Goal: Task Accomplishment & Management: Manage account settings

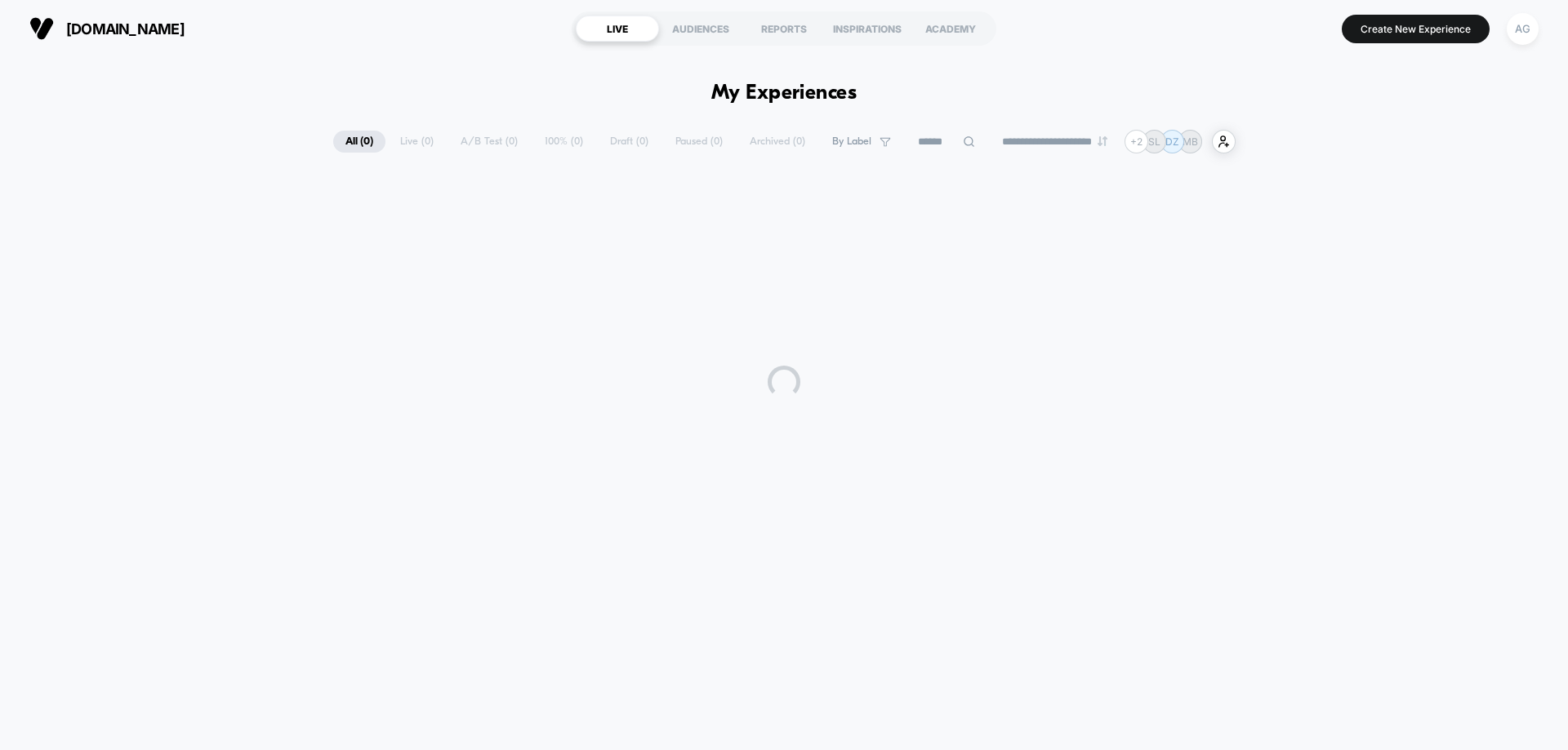
click at [1546, 32] on div "[DOMAIN_NAME] LIVE AUDIENCES REPORTS INSPIRATIONS ACADEMY Create New Experience…" at bounding box center [784, 28] width 1568 height 57
click at [1532, 32] on div "AG" at bounding box center [1523, 29] width 32 height 32
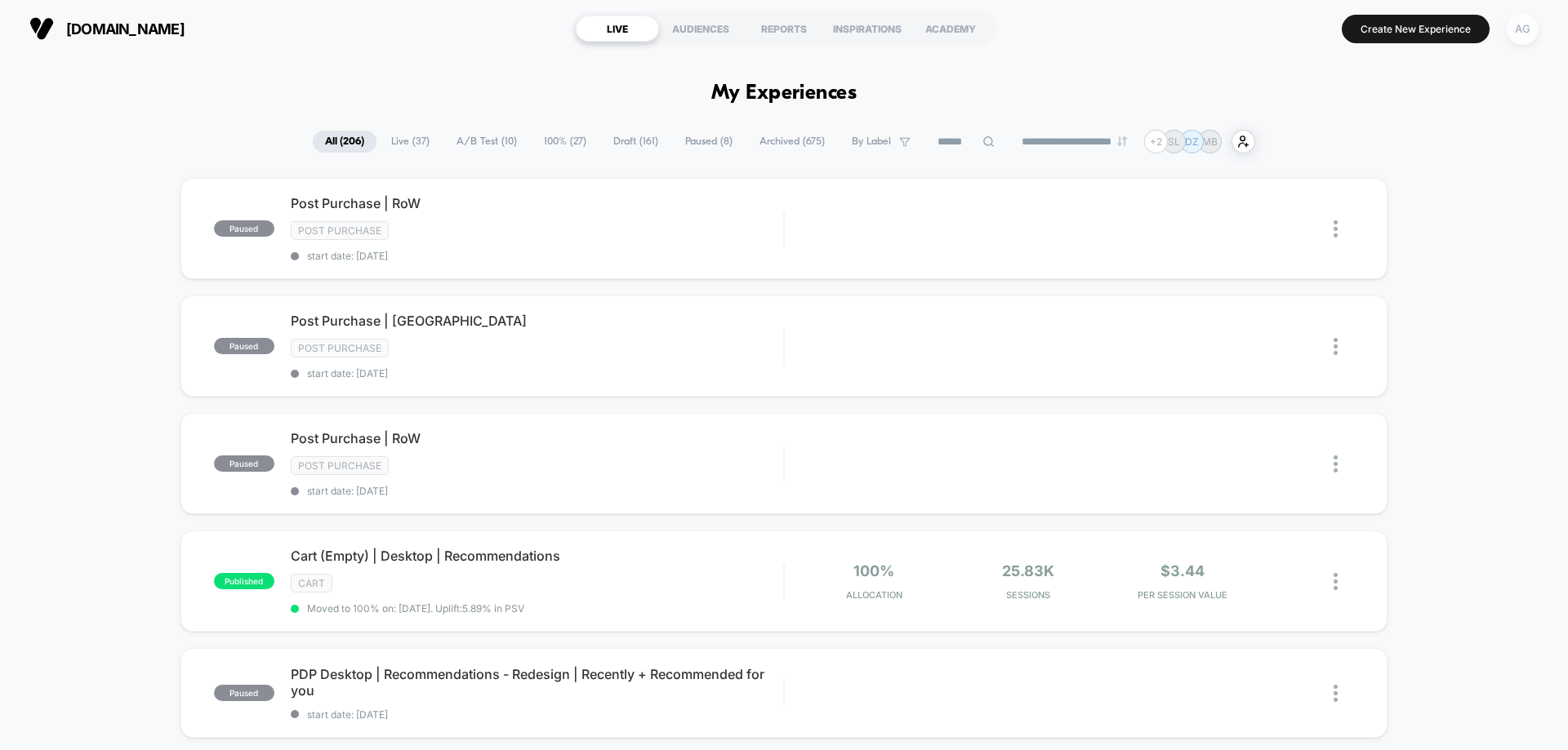
click at [1531, 33] on div "AG" at bounding box center [1523, 29] width 32 height 32
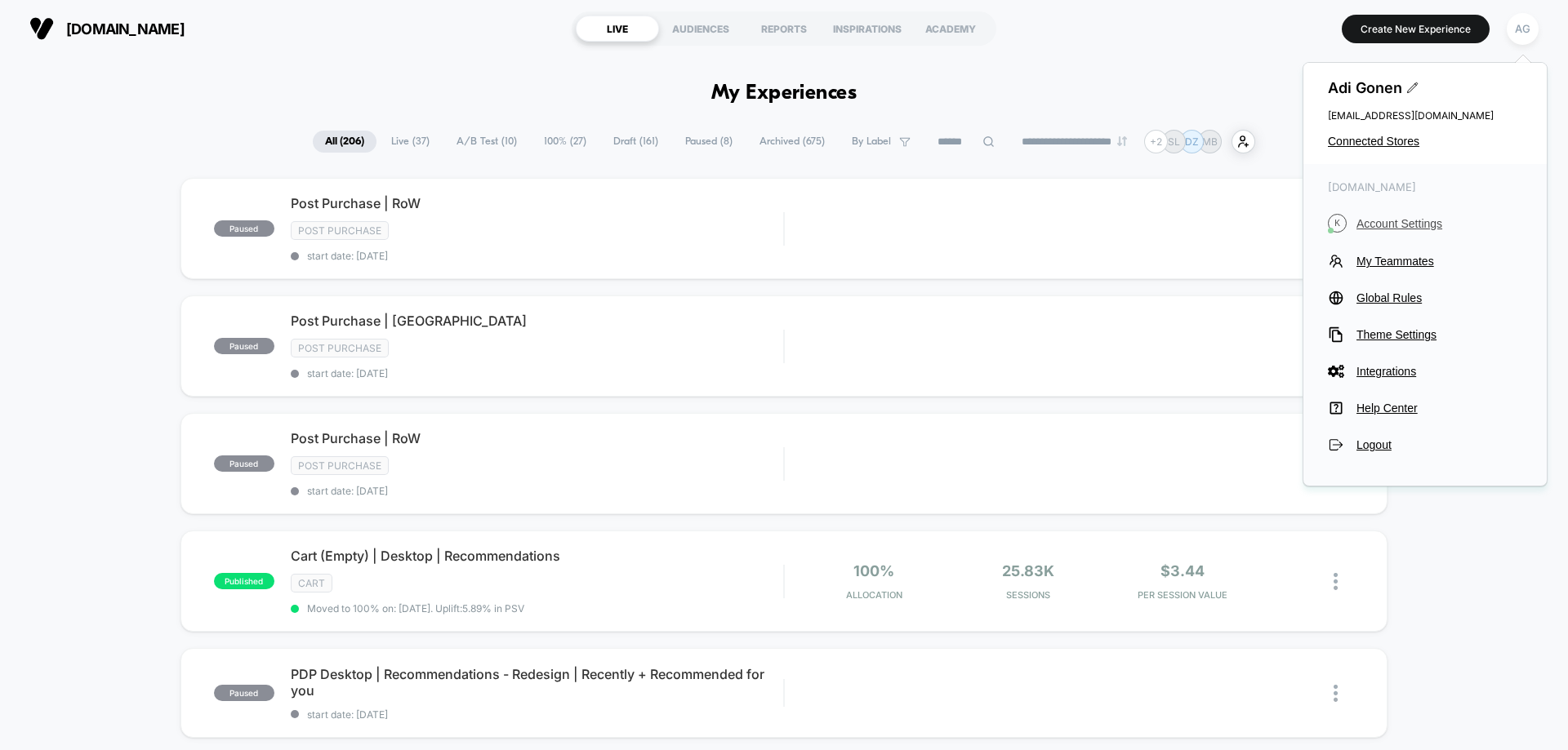
click at [1406, 228] on span "Account Settings" at bounding box center [1439, 223] width 166 height 13
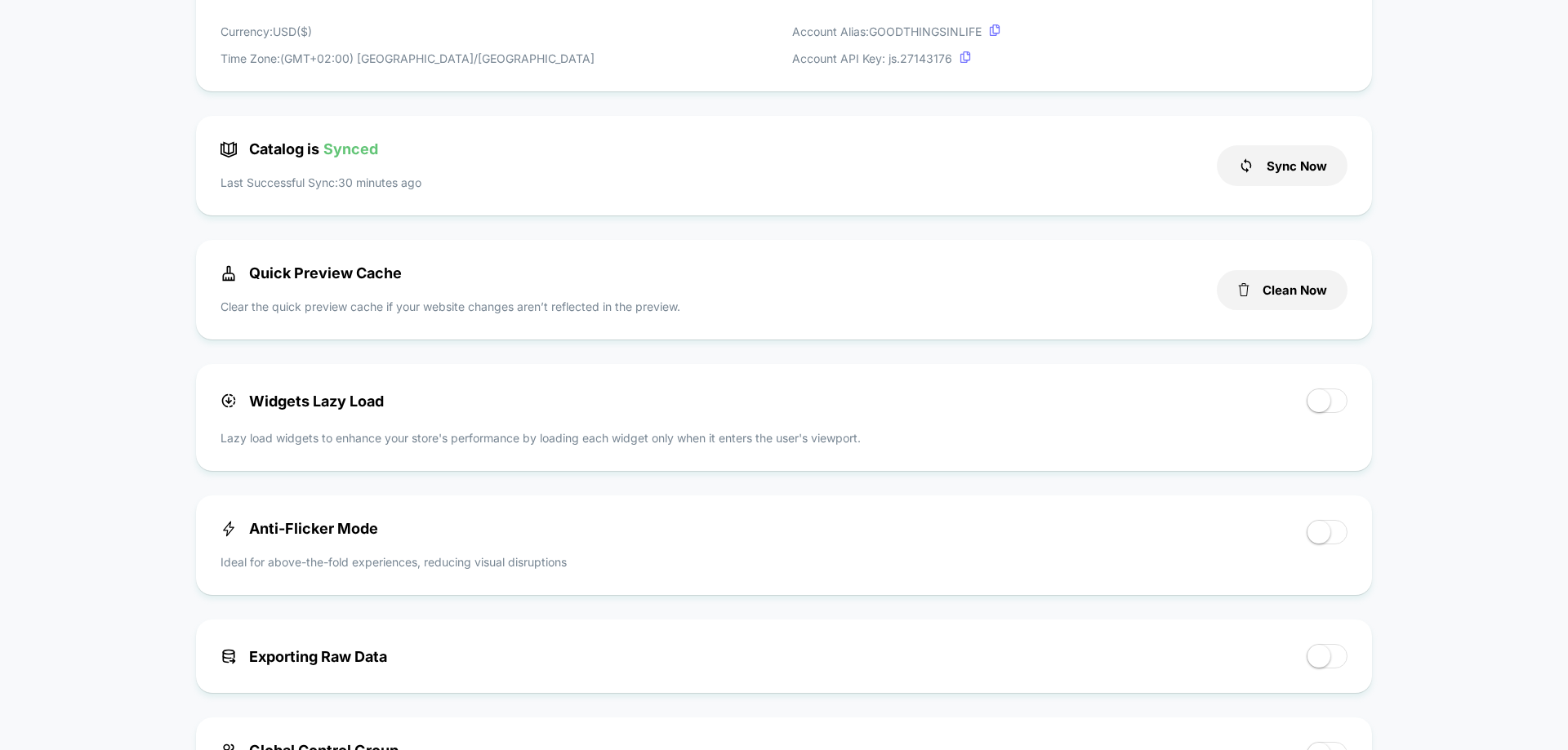
scroll to position [214, 0]
